Goal: Information Seeking & Learning: Learn about a topic

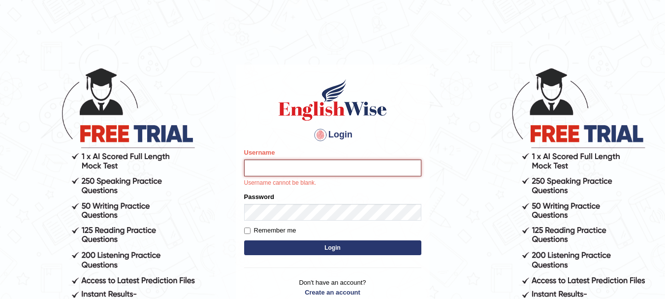
click at [272, 171] on input "Username" at bounding box center [332, 168] width 177 height 17
type input "Sangitam"
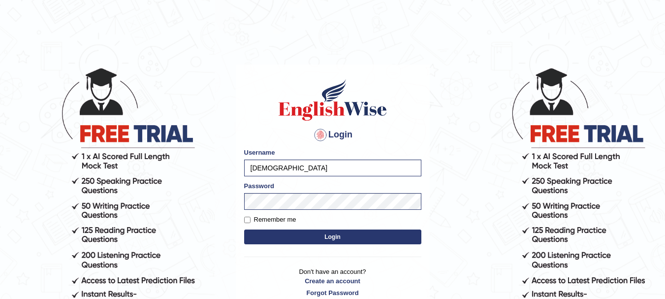
click at [335, 235] on button "Login" at bounding box center [332, 237] width 177 height 15
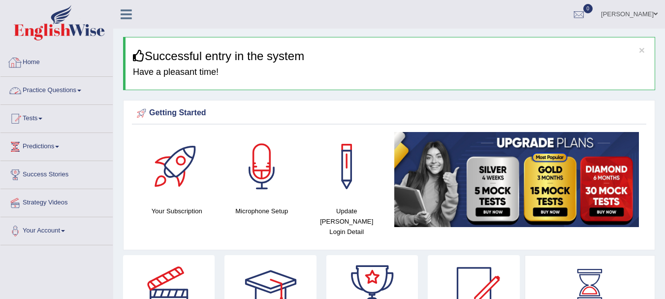
click at [63, 88] on link "Practice Questions" at bounding box center [56, 89] width 112 height 25
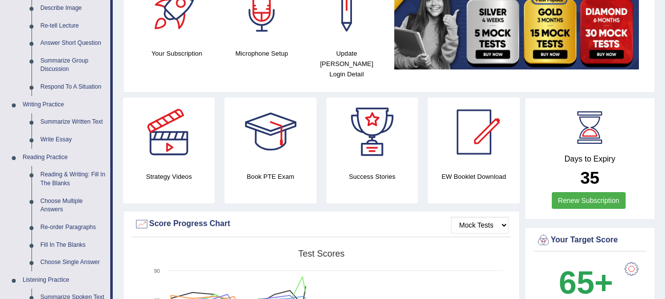
scroll to position [191, 0]
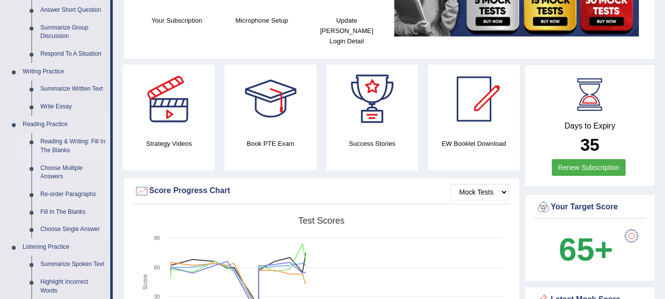
click at [67, 141] on link "Reading & Writing: Fill In The Blanks" at bounding box center [73, 146] width 74 height 26
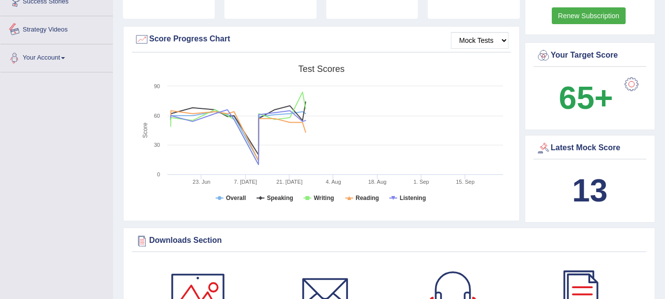
scroll to position [716, 0]
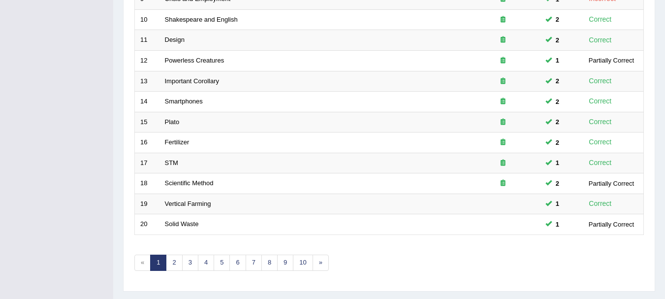
scroll to position [353, 0]
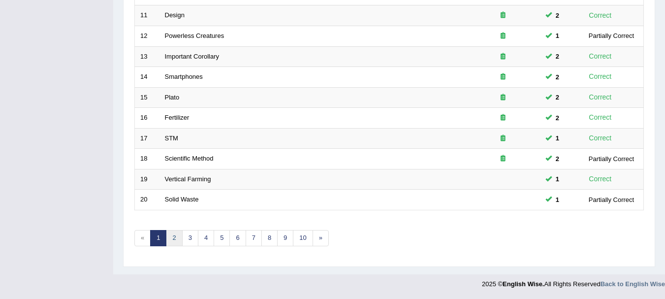
click at [171, 241] on link "2" at bounding box center [174, 238] width 16 height 16
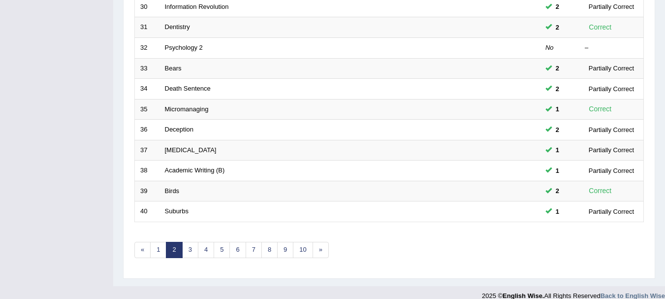
scroll to position [353, 0]
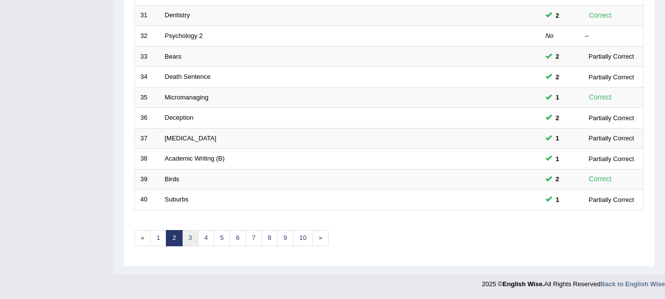
click at [195, 236] on link "3" at bounding box center [190, 238] width 16 height 16
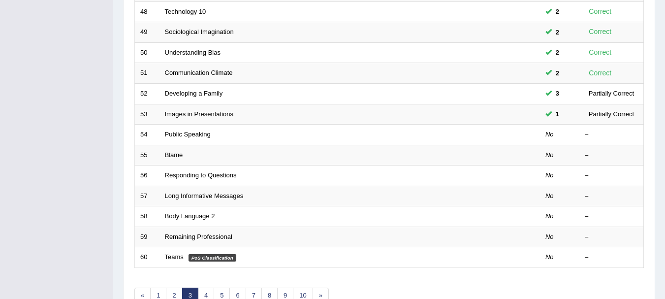
scroll to position [353, 0]
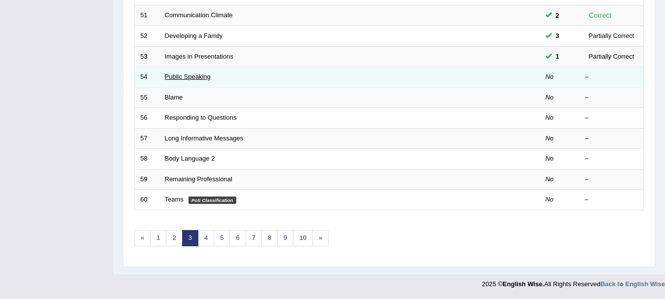
click at [177, 77] on link "Public Speaking" at bounding box center [188, 76] width 46 height 7
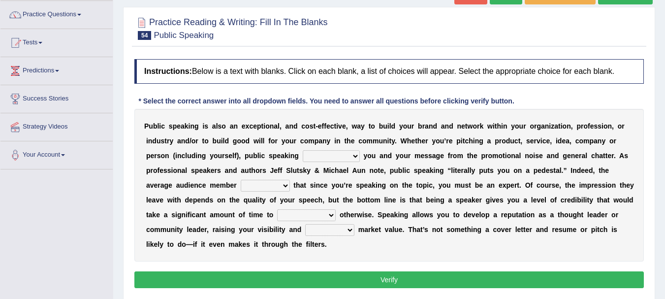
scroll to position [85, 0]
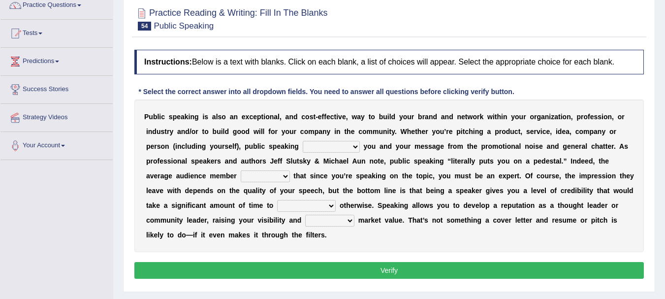
click at [345, 144] on select "differentiates disguises distributes dispute" at bounding box center [331, 147] width 57 height 12
click at [618, 169] on div "P u b l i c s p e a k i n g i s a l s o a n e x c e p t i o n a l , a n d c o s…" at bounding box center [389, 175] width 510 height 153
click at [266, 179] on select "assists assumes accesses assesses" at bounding box center [265, 176] width 49 height 12
select select "assumes"
click at [241, 170] on select "assists assumes accesses assesses" at bounding box center [265, 176] width 49 height 12
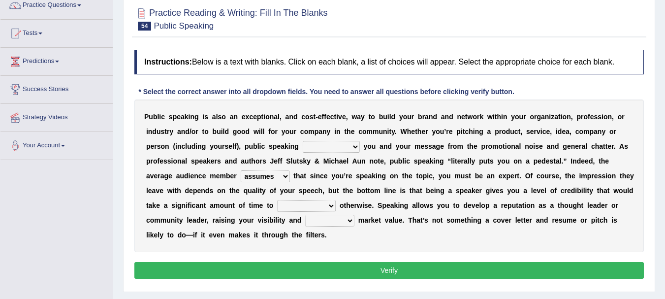
click at [317, 213] on div "P u b l i c s p e a k i n g i s a l s o a n e x c e p t i o n a l , a n d c o s…" at bounding box center [389, 175] width 510 height 153
click at [318, 209] on select "cultivate procrastinate communicate culminate" at bounding box center [306, 206] width 59 height 12
select select "communicate"
click at [277, 200] on select "cultivate procrastinate communicate culminate" at bounding box center [306, 206] width 59 height 12
click at [338, 223] on select "perceived diagnosed recessed divided" at bounding box center [329, 221] width 49 height 12
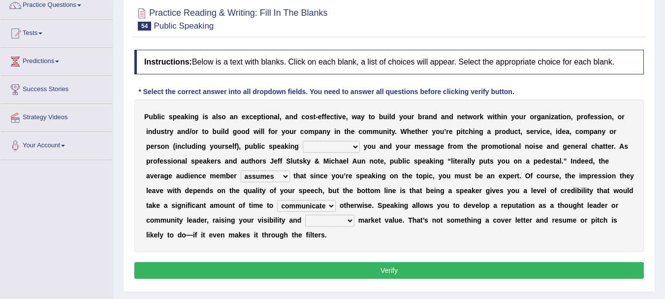
select select "perceived"
click at [305, 215] on select "perceived diagnosed recessed divided" at bounding box center [329, 221] width 49 height 12
click at [347, 145] on select "differentiates disguises distributes dispute" at bounding box center [331, 147] width 57 height 12
select select "distributes"
click at [303, 141] on select "differentiates disguises distributes dispute" at bounding box center [331, 147] width 57 height 12
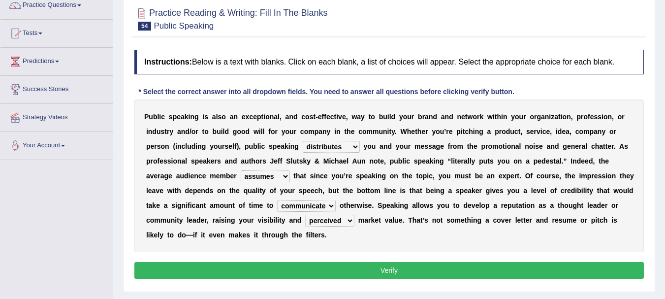
click at [390, 273] on button "Verify" at bounding box center [389, 270] width 510 height 17
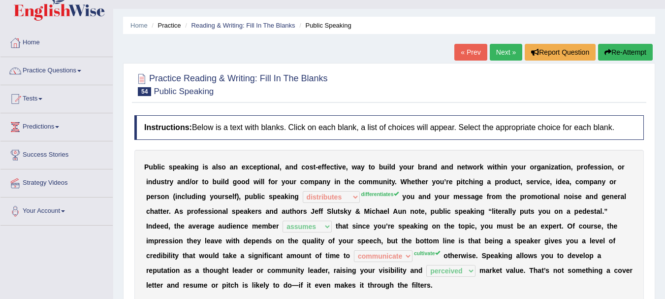
scroll to position [6, 0]
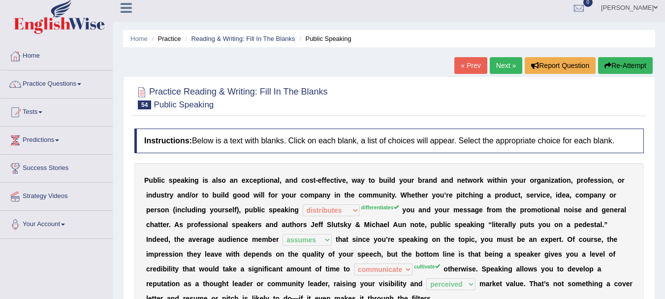
click at [637, 65] on button "Re-Attempt" at bounding box center [625, 65] width 55 height 17
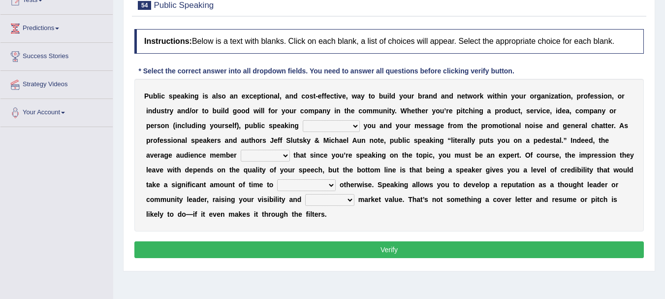
scroll to position [138, 0]
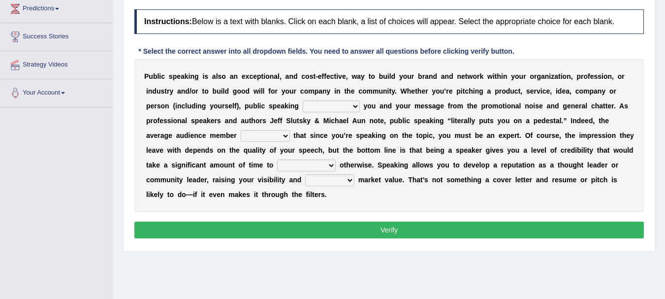
click at [337, 105] on select "differentiates disguises distributes dispute" at bounding box center [331, 106] width 57 height 12
select select "differentiates"
click at [303, 100] on select "differentiates disguises distributes dispute" at bounding box center [331, 106] width 57 height 12
click at [271, 136] on select "assists assumes accesses assesses" at bounding box center [265, 136] width 49 height 12
select select "assumes"
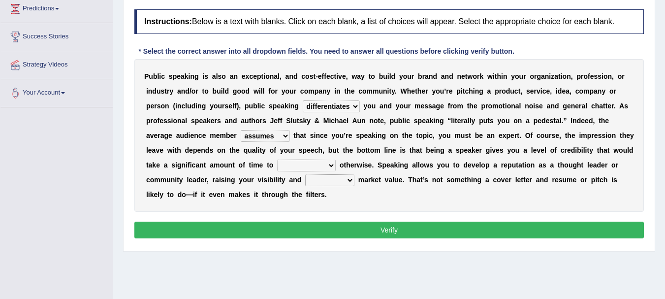
click at [241, 130] on select "assists assumes accesses assesses" at bounding box center [265, 136] width 49 height 12
click at [317, 165] on select "cultivate procrastinate communicate culminate" at bounding box center [306, 166] width 59 height 12
select select "cultivate"
click at [277, 160] on select "cultivate procrastinate communicate culminate" at bounding box center [306, 166] width 59 height 12
click at [334, 183] on select "perceived diagnosed recessed divided" at bounding box center [329, 180] width 49 height 12
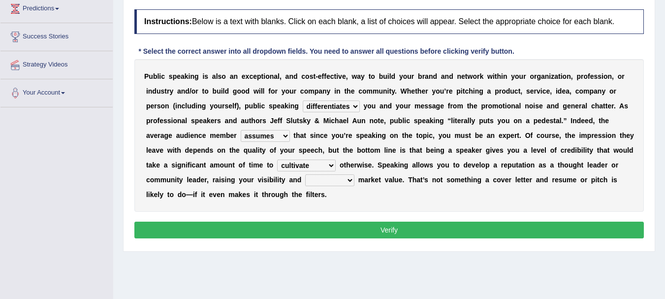
select select "perceived"
click at [305, 174] on select "perceived diagnosed recessed divided" at bounding box center [329, 180] width 49 height 12
click at [386, 230] on button "Verify" at bounding box center [389, 230] width 510 height 17
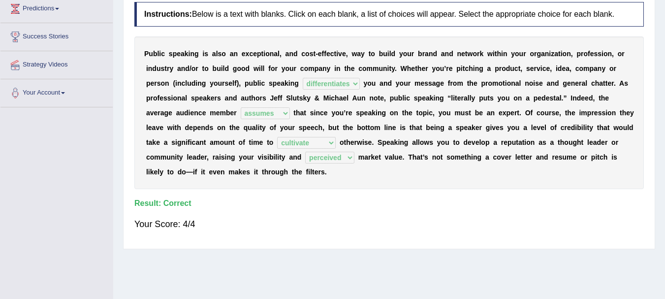
scroll to position [0, 0]
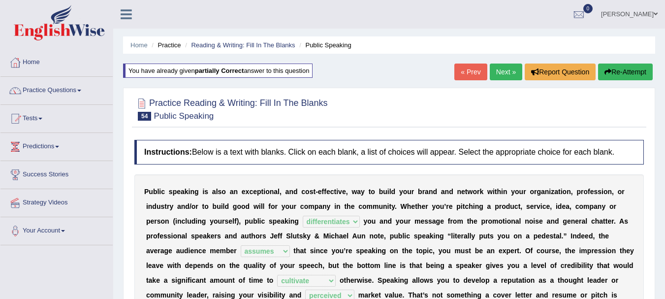
click at [509, 71] on link "Next »" at bounding box center [506, 72] width 33 height 17
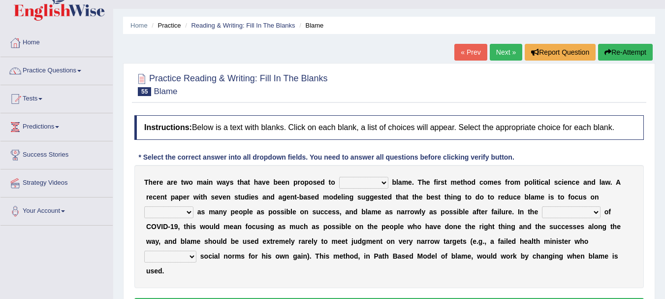
scroll to position [53, 0]
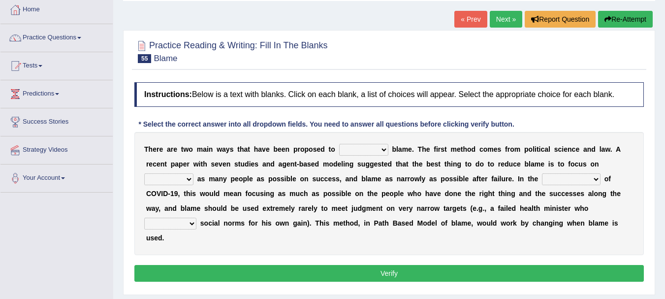
click at [361, 151] on select "abuse release reduce redress" at bounding box center [363, 150] width 49 height 12
select select "reduce"
click at [339, 144] on select "abuse release reduce redress" at bounding box center [363, 150] width 49 height 12
click at [186, 178] on select "praising promising preserving praying" at bounding box center [168, 179] width 49 height 12
select select "preserving"
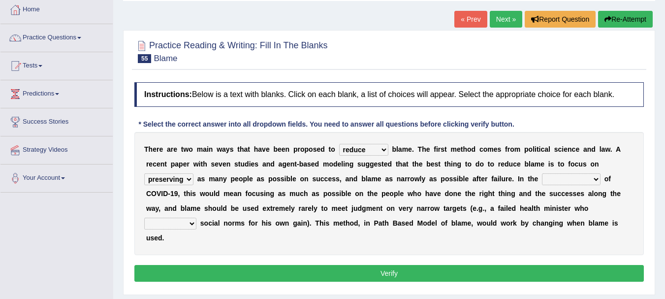
click at [144, 173] on select "praising promising preserving praying" at bounding box center [168, 179] width 49 height 12
click at [598, 180] on select "context confrontation text construction" at bounding box center [571, 179] width 59 height 12
select select "context"
click at [542, 173] on select "context confrontation text construction" at bounding box center [571, 179] width 59 height 12
click at [195, 224] on select "departed established violated met" at bounding box center [170, 224] width 52 height 12
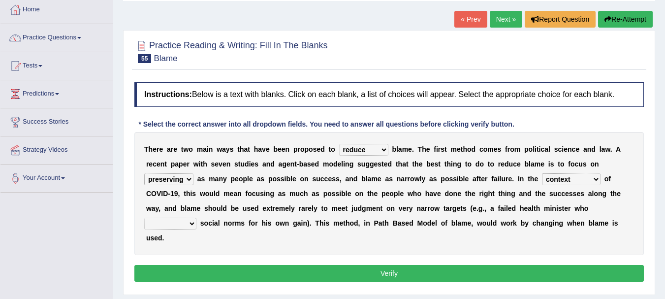
select select "violated"
click at [144, 218] on select "departed established violated met" at bounding box center [170, 224] width 52 height 12
click at [397, 273] on button "Verify" at bounding box center [389, 273] width 510 height 17
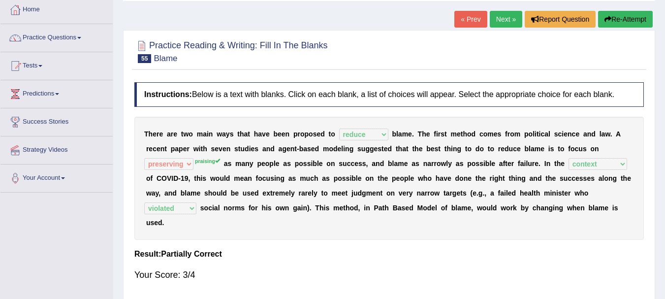
click at [640, 14] on button "Re-Attempt" at bounding box center [625, 19] width 55 height 17
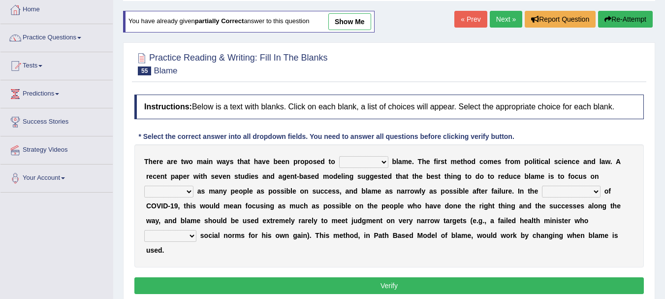
click at [360, 161] on select "abuse release reduce redress" at bounding box center [363, 162] width 49 height 12
select select "reduce"
click at [339, 156] on select "abuse release reduce redress" at bounding box center [363, 162] width 49 height 12
click at [582, 192] on select "context confrontation text construction" at bounding box center [571, 192] width 59 height 12
select select "context"
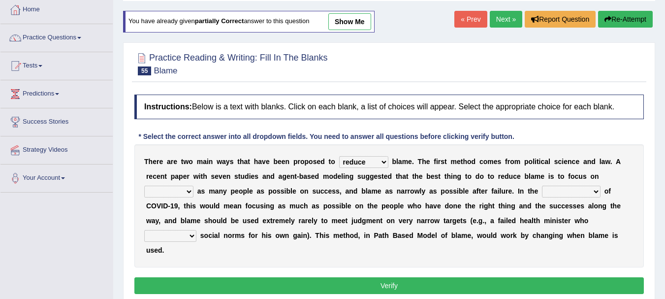
click at [542, 186] on select "context confrontation text construction" at bounding box center [571, 192] width 59 height 12
click at [190, 193] on select "praising promising preserving praying" at bounding box center [168, 192] width 49 height 12
select select "praising"
click at [144, 186] on select "praising promising preserving praying" at bounding box center [168, 192] width 49 height 12
click at [186, 239] on select "departed established violated met" at bounding box center [170, 236] width 52 height 12
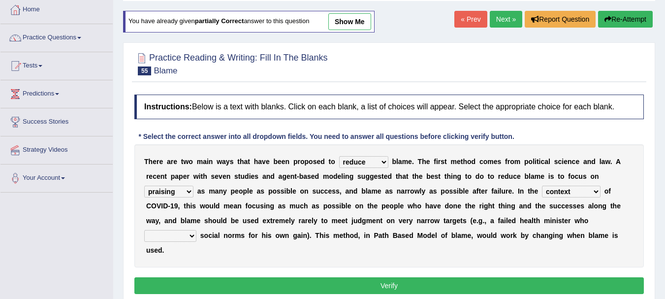
select select "violated"
click at [144, 230] on select "departed established violated met" at bounding box center [170, 236] width 52 height 12
click at [378, 287] on button "Verify" at bounding box center [389, 285] width 510 height 17
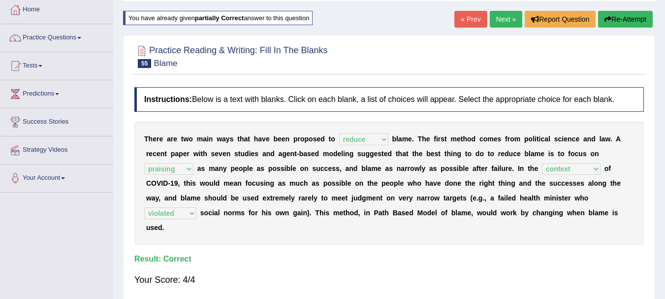
click at [505, 23] on link "Next »" at bounding box center [506, 19] width 33 height 17
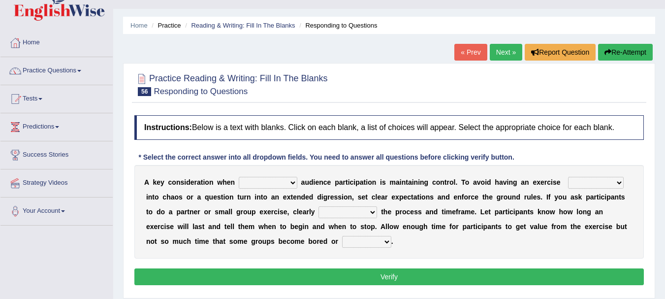
scroll to position [53, 0]
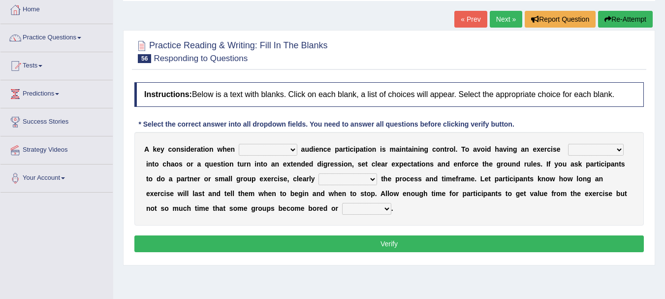
click at [292, 144] on select "incorporating increasing incurring indicating" at bounding box center [268, 150] width 59 height 12
select select "increasing"
click at [239, 144] on select "incorporating increasing incurring indicating" at bounding box center [268, 150] width 59 height 12
click at [612, 147] on select "deteriorate determine deliver demonstrate" at bounding box center [596, 150] width 56 height 12
select select "deteriorate"
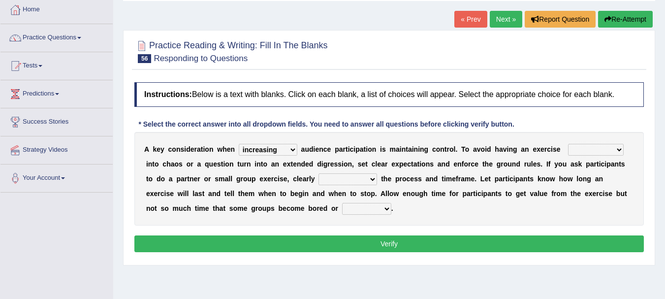
click at [568, 144] on select "deteriorate determine deliver demonstrate" at bounding box center [596, 150] width 56 height 12
click at [372, 177] on select "communicate confirm accumulate commit" at bounding box center [348, 179] width 59 height 12
select select "confirm"
click at [319, 173] on select "communicate confirm accumulate commit" at bounding box center [348, 179] width 59 height 12
click at [351, 210] on select "destroyed distracted disobeyed divided" at bounding box center [366, 209] width 49 height 12
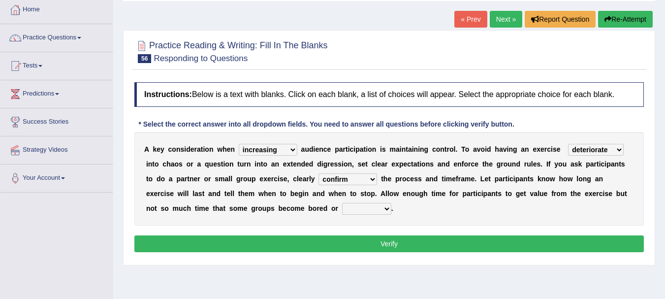
select select "distracted"
click at [342, 203] on select "destroyed distracted disobeyed divided" at bounding box center [366, 209] width 49 height 12
click at [385, 237] on button "Verify" at bounding box center [389, 243] width 510 height 17
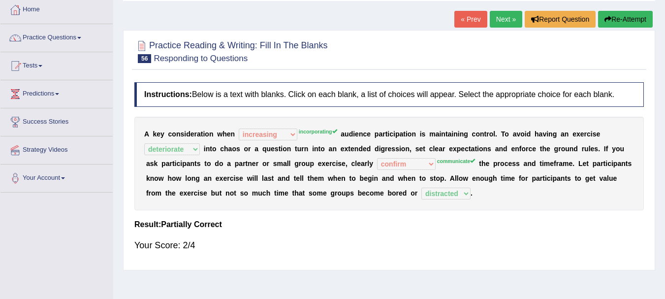
click at [628, 12] on button "Re-Attempt" at bounding box center [625, 19] width 55 height 17
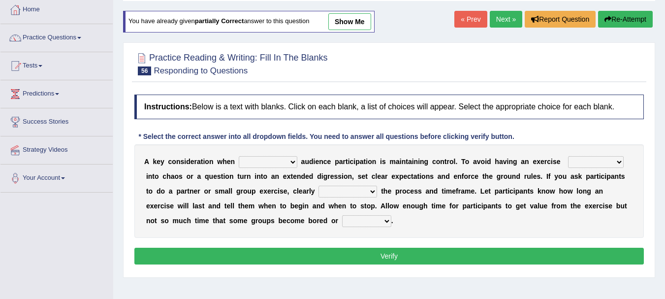
click at [285, 158] on select "incorporating increasing incurring indicating" at bounding box center [268, 162] width 59 height 12
select select "incorporating"
click at [239, 156] on select "incorporating increasing incurring indicating" at bounding box center [268, 162] width 59 height 12
click at [364, 187] on select "communicate confirm accumulate commit" at bounding box center [348, 192] width 59 height 12
select select "communicate"
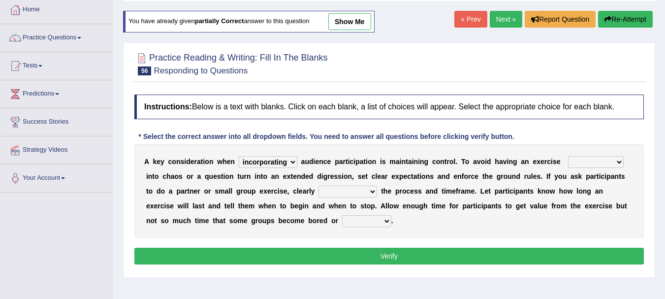
click at [319, 186] on select "communicate confirm accumulate commit" at bounding box center [348, 192] width 59 height 12
click at [589, 163] on select "deteriorate determine deliver demonstrate" at bounding box center [596, 162] width 56 height 12
select select "deteriorate"
click at [568, 156] on select "deteriorate determine deliver demonstrate" at bounding box center [596, 162] width 56 height 12
click at [382, 219] on select "destroyed distracted disobeyed divided" at bounding box center [366, 221] width 49 height 12
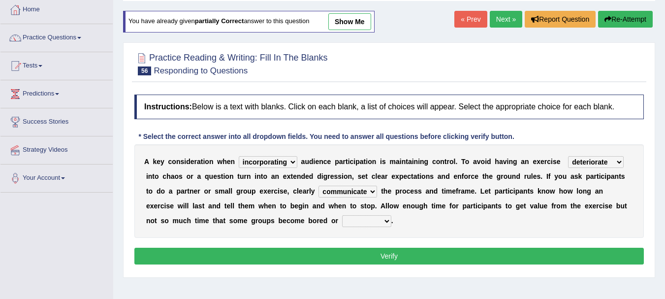
select select "distracted"
click at [342, 215] on select "destroyed distracted disobeyed divided" at bounding box center [366, 221] width 49 height 12
click at [389, 259] on button "Verify" at bounding box center [389, 256] width 510 height 17
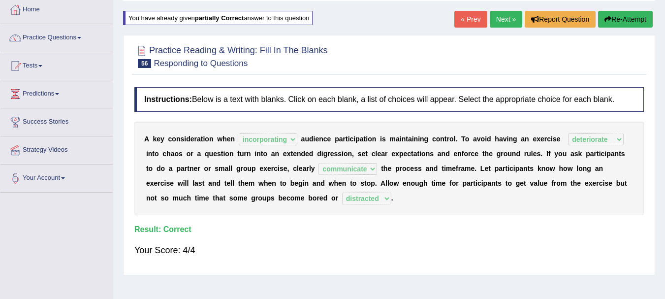
click at [506, 14] on link "Next »" at bounding box center [506, 19] width 33 height 17
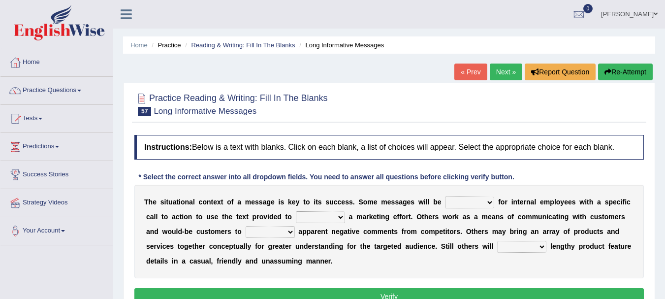
click at [482, 202] on select "targeted varied marketed parted" at bounding box center [469, 203] width 49 height 12
select select "varied"
click at [445, 197] on select "targeted varied marketed parted" at bounding box center [469, 203] width 49 height 12
click at [321, 220] on select "extract exceed expand export" at bounding box center [320, 217] width 49 height 12
select select "expand"
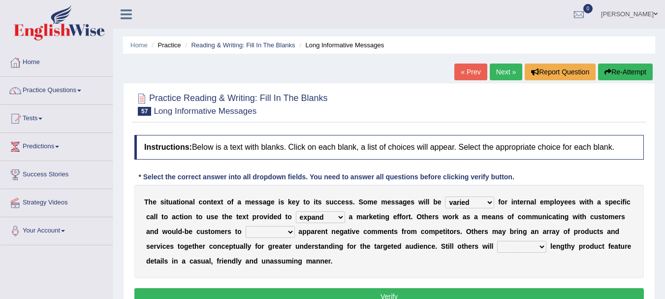
click at [296, 211] on select "extract exceed expand export" at bounding box center [320, 217] width 49 height 12
click at [287, 236] on select "rebut rebel review reboot" at bounding box center [270, 232] width 49 height 12
select select "review"
click at [246, 226] on select "rebut rebel review reboot" at bounding box center [270, 232] width 49 height 12
click at [533, 250] on select "deliver delay delight delegate" at bounding box center [521, 247] width 49 height 12
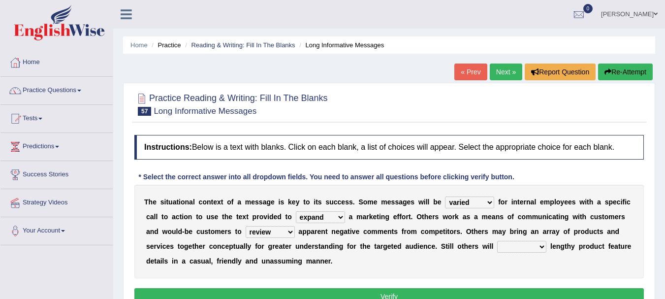
select select "deliver"
click at [497, 241] on select "deliver delay delight delegate" at bounding box center [521, 247] width 49 height 12
click at [399, 294] on button "Verify" at bounding box center [389, 296] width 510 height 17
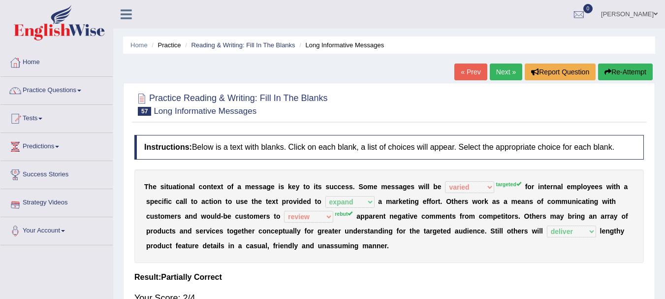
click at [640, 71] on button "Re-Attempt" at bounding box center [625, 72] width 55 height 17
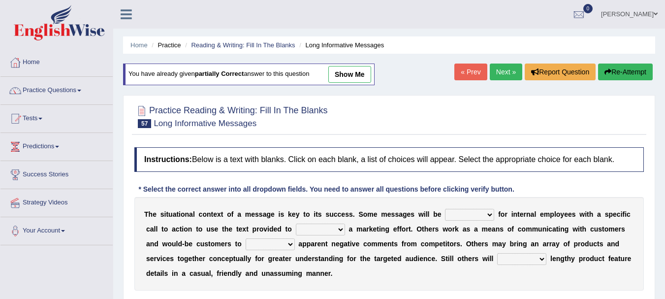
click at [471, 214] on select "targeted varied marketed parted" at bounding box center [469, 215] width 49 height 12
select select "targeted"
click at [445, 209] on select "targeted varied marketed parted" at bounding box center [469, 215] width 49 height 12
click at [322, 232] on select "extract exceed expand export" at bounding box center [320, 230] width 49 height 12
select select "expand"
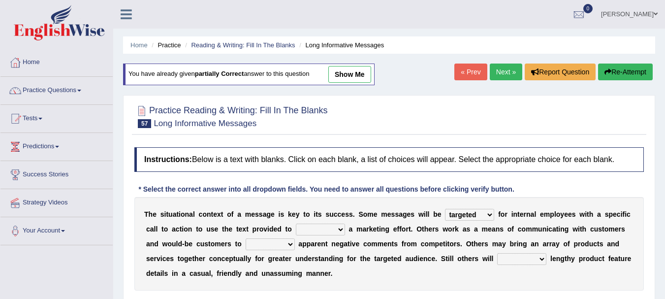
click at [296, 224] on select "extract exceed expand export" at bounding box center [320, 230] width 49 height 12
click at [289, 239] on select "rebut rebel review reboot" at bounding box center [270, 244] width 49 height 12
select select "rebut"
click at [246, 238] on select "rebut rebel review reboot" at bounding box center [270, 244] width 49 height 12
click at [528, 260] on select "deliver delay delight delegate" at bounding box center [521, 259] width 49 height 12
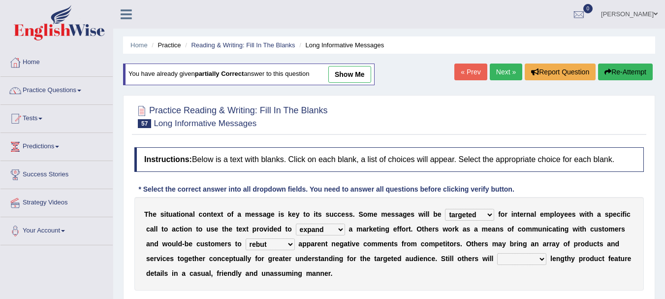
select select "deliver"
click at [497, 253] on select "deliver delay delight delegate" at bounding box center [521, 259] width 49 height 12
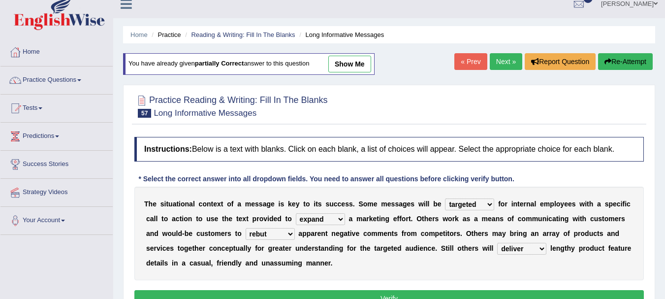
scroll to position [20, 0]
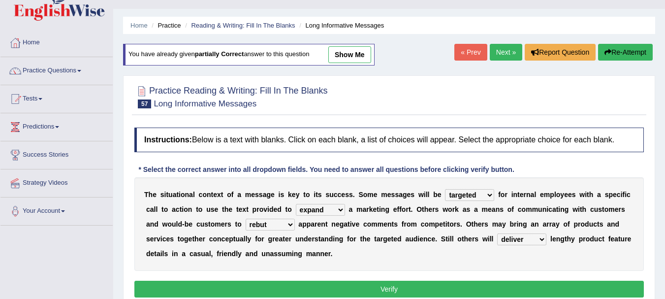
click at [394, 290] on button "Verify" at bounding box center [389, 289] width 510 height 17
